Goal: Navigation & Orientation: Find specific page/section

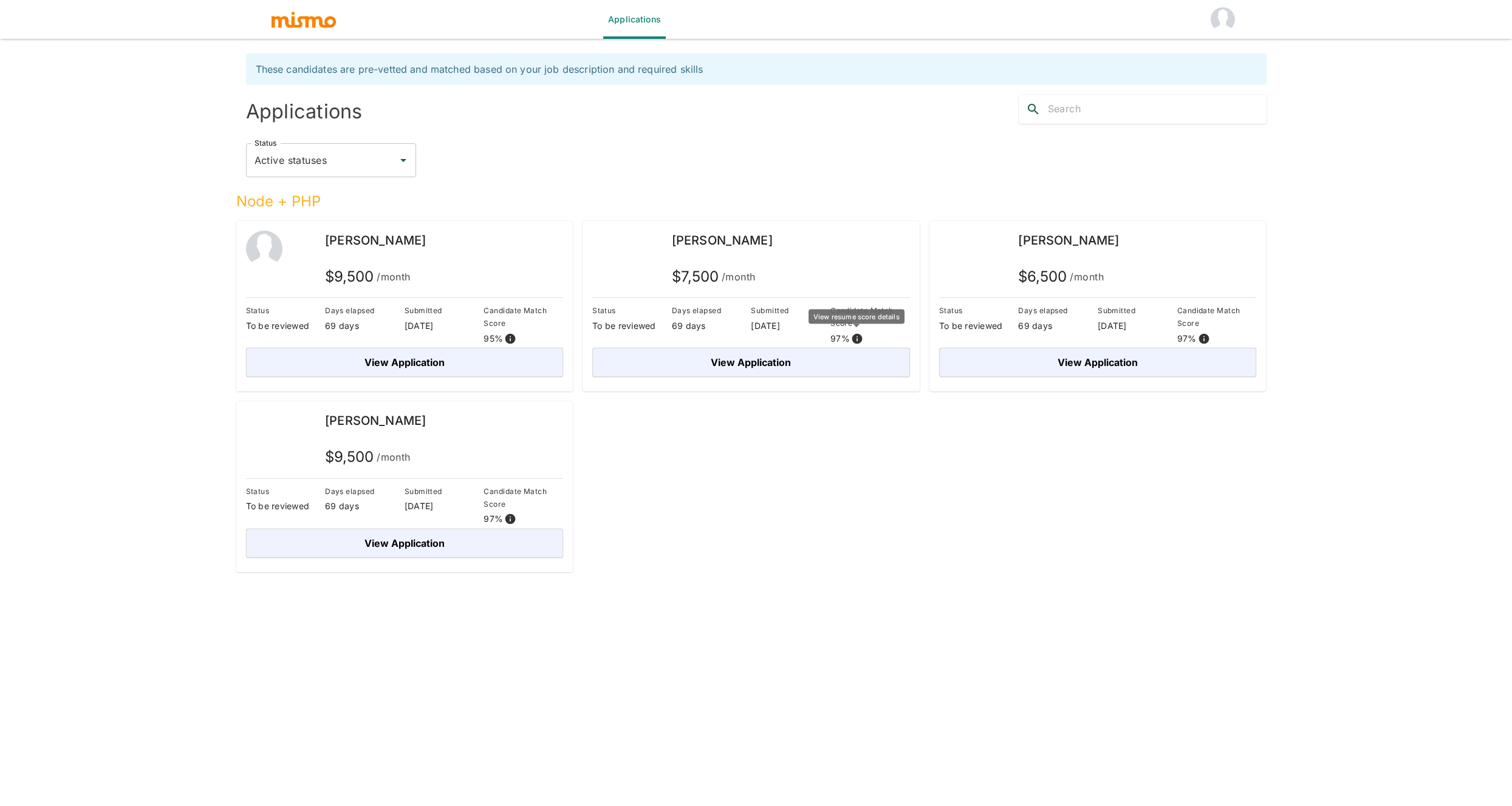
click at [856, 339] on icon "View resume score details" at bounding box center [857, 338] width 12 height 12
click at [906, 335] on icon "View resume score details" at bounding box center [1203, 338] width 10 height 10
click at [309, 26] on img "button" at bounding box center [303, 19] width 67 height 18
click at [305, 23] on img "button" at bounding box center [303, 19] width 67 height 18
click at [906, 447] on div "Node + PHP Eduardo Conte $ 9,500 /month Status To be reviewed Days elapsed 69 d…" at bounding box center [747, 375] width 1040 height 395
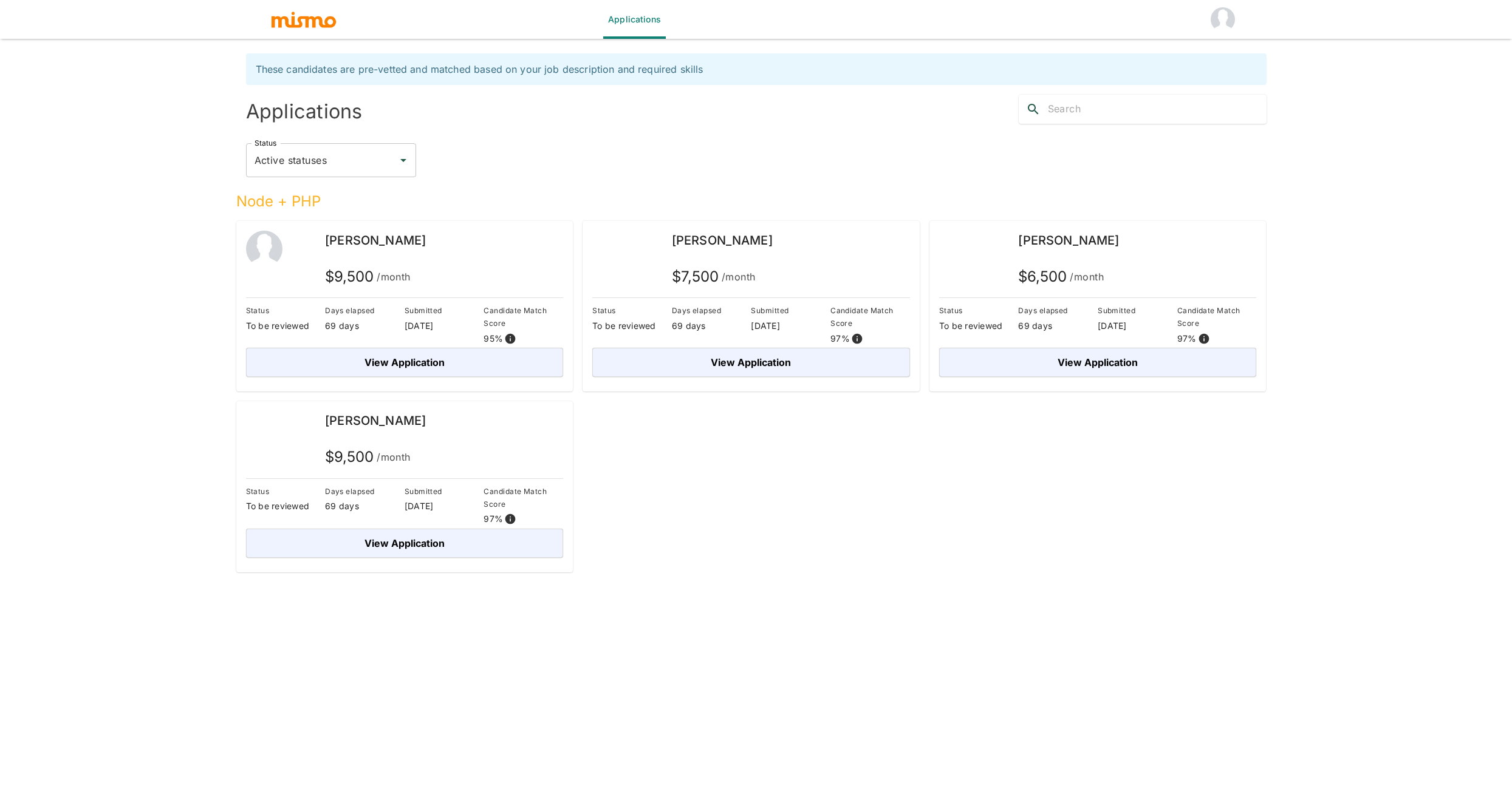
click at [491, 157] on div "Status Active statuses Status" at bounding box center [756, 160] width 1021 height 34
click at [323, 20] on img "button" at bounding box center [303, 19] width 67 height 18
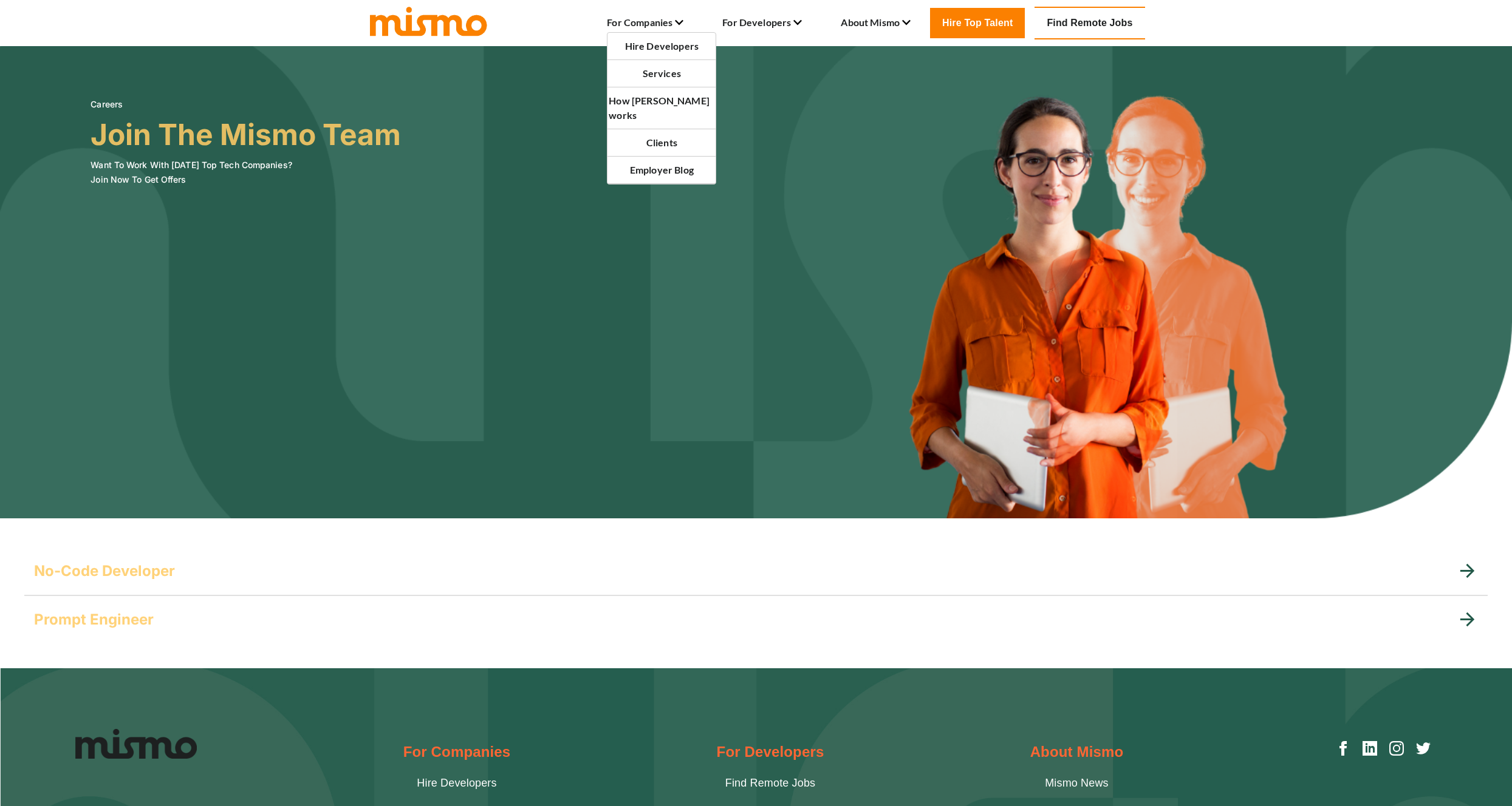
click at [650, 24] on li "For Companies Hire Developers Services How Mismo works Clients Employer Blog" at bounding box center [645, 23] width 76 height 20
click at [662, 102] on link "How [PERSON_NAME] works" at bounding box center [662, 108] width 106 height 29
